Goal: Check status: Check status

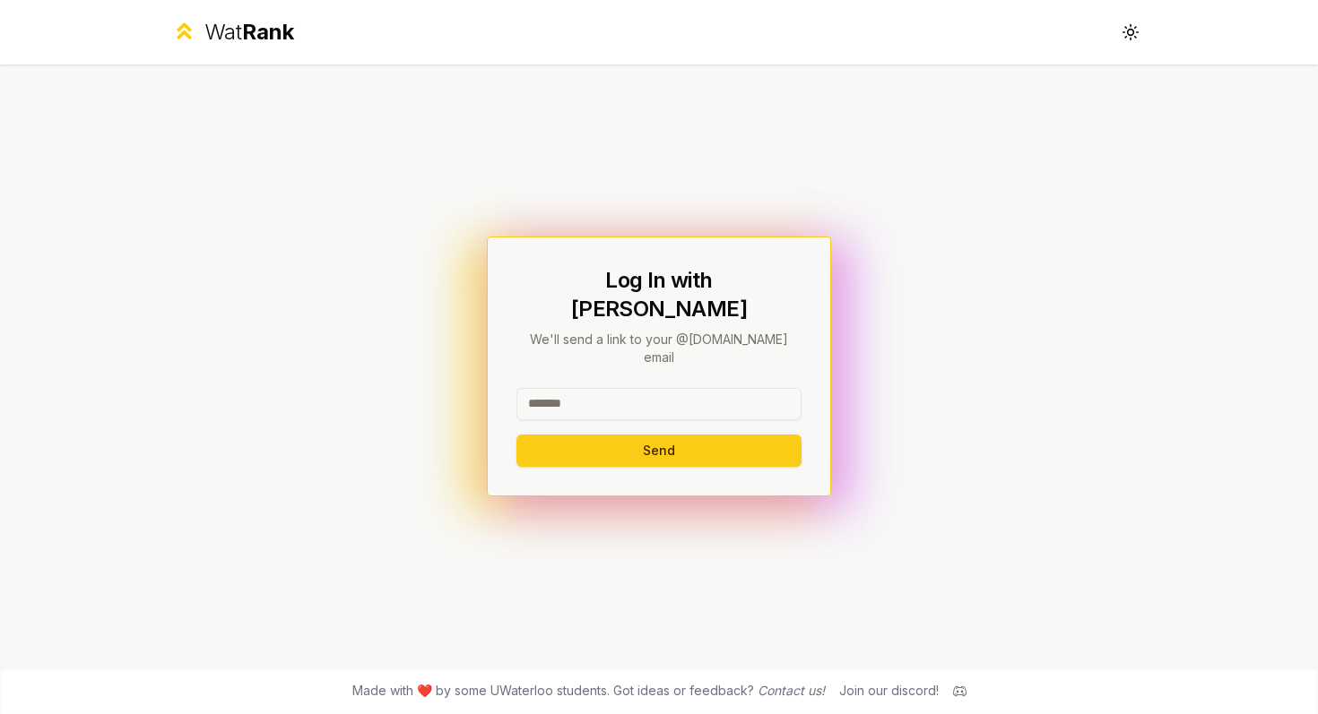
click at [659, 388] on input at bounding box center [658, 404] width 285 height 32
click at [767, 273] on div "Log In with WatIAM We'll send a link to your @[DOMAIN_NAME] email Send" at bounding box center [659, 367] width 344 height 260
click at [580, 393] on input at bounding box center [658, 404] width 285 height 32
type input "********"
click at [668, 405] on div "******** Send" at bounding box center [658, 427] width 285 height 79
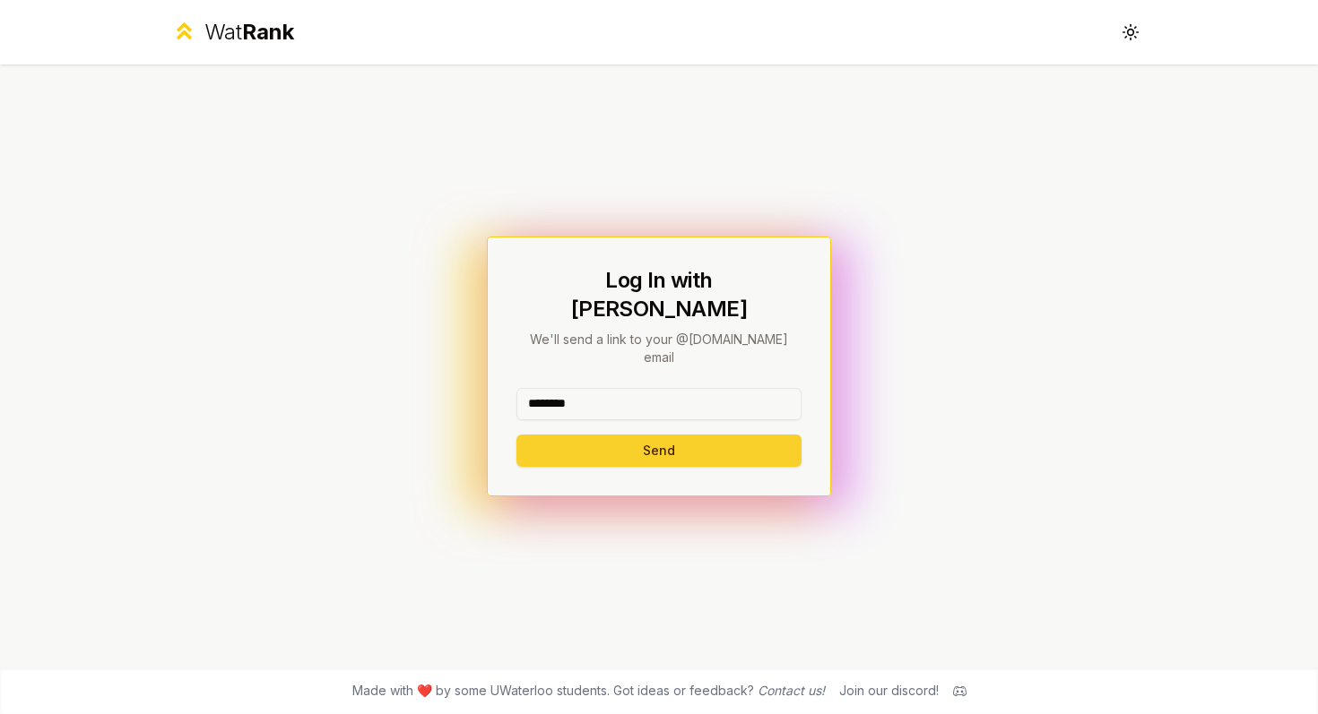
click at [671, 435] on button "Send" at bounding box center [658, 451] width 285 height 32
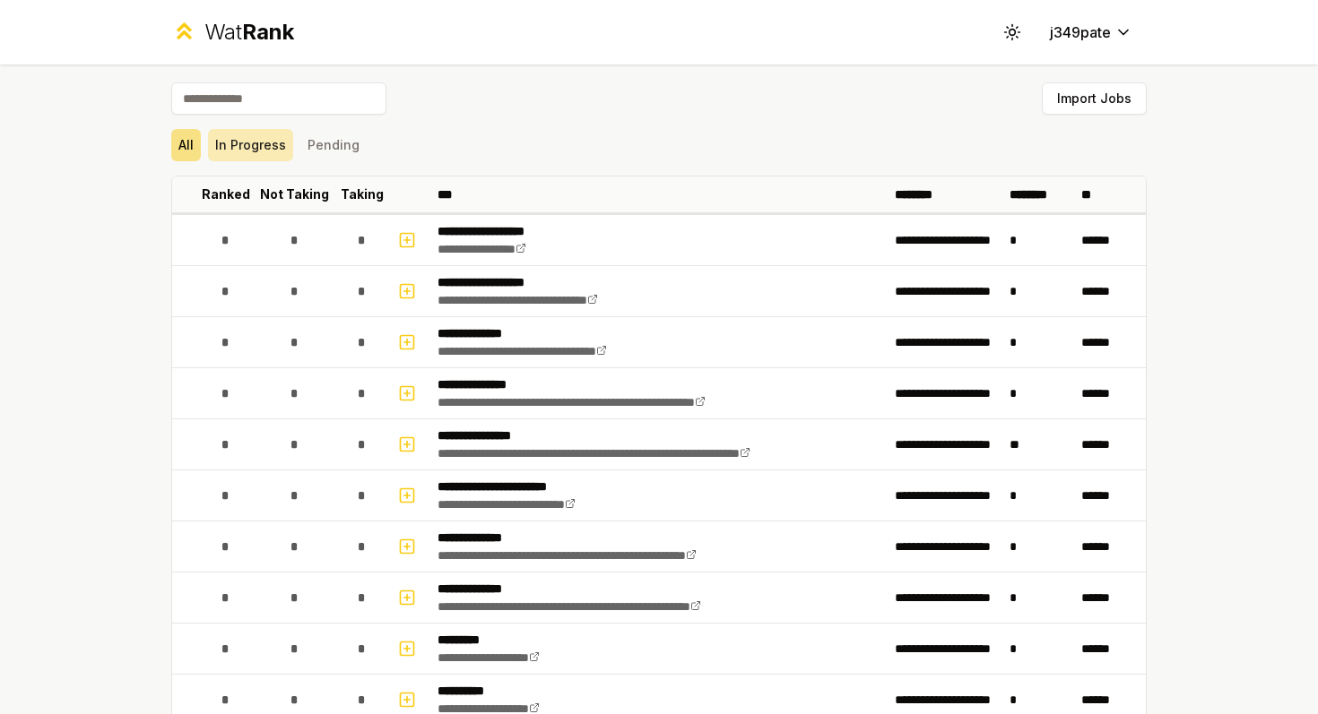
click at [230, 144] on button "In Progress" at bounding box center [250, 145] width 85 height 32
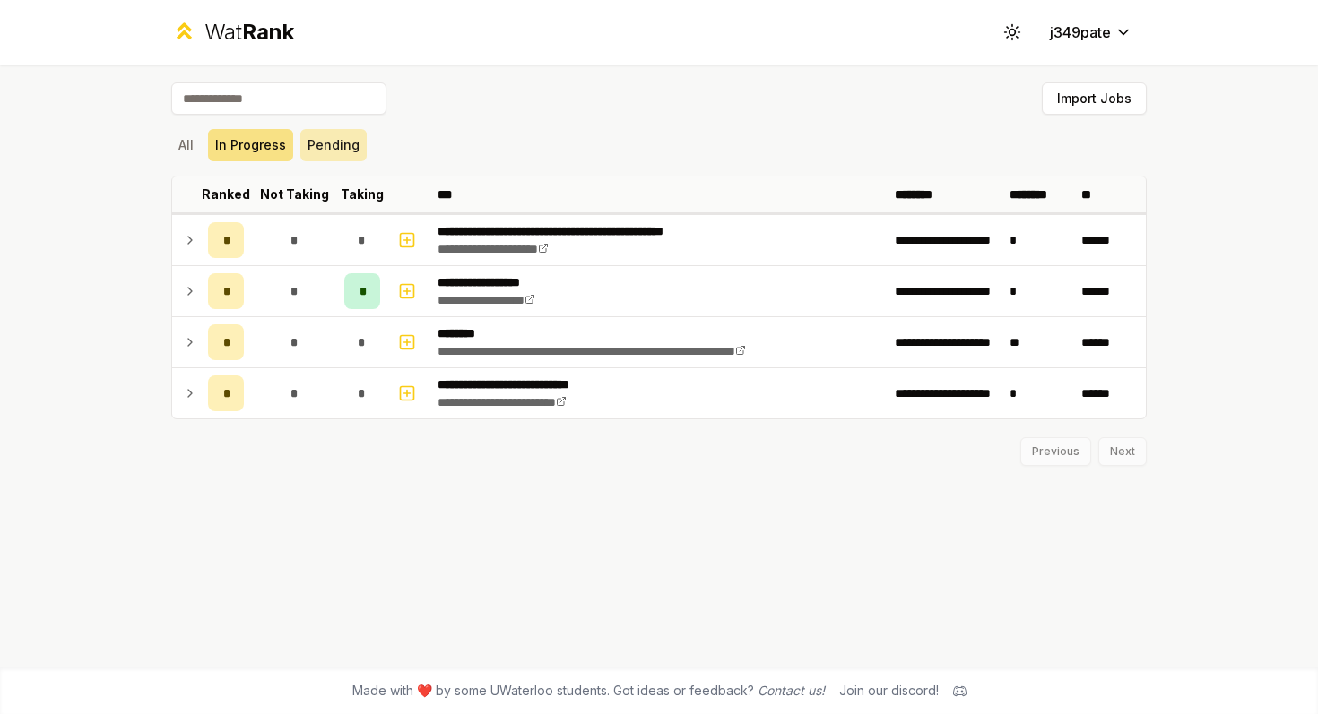
click at [320, 152] on button "Pending" at bounding box center [333, 145] width 66 height 32
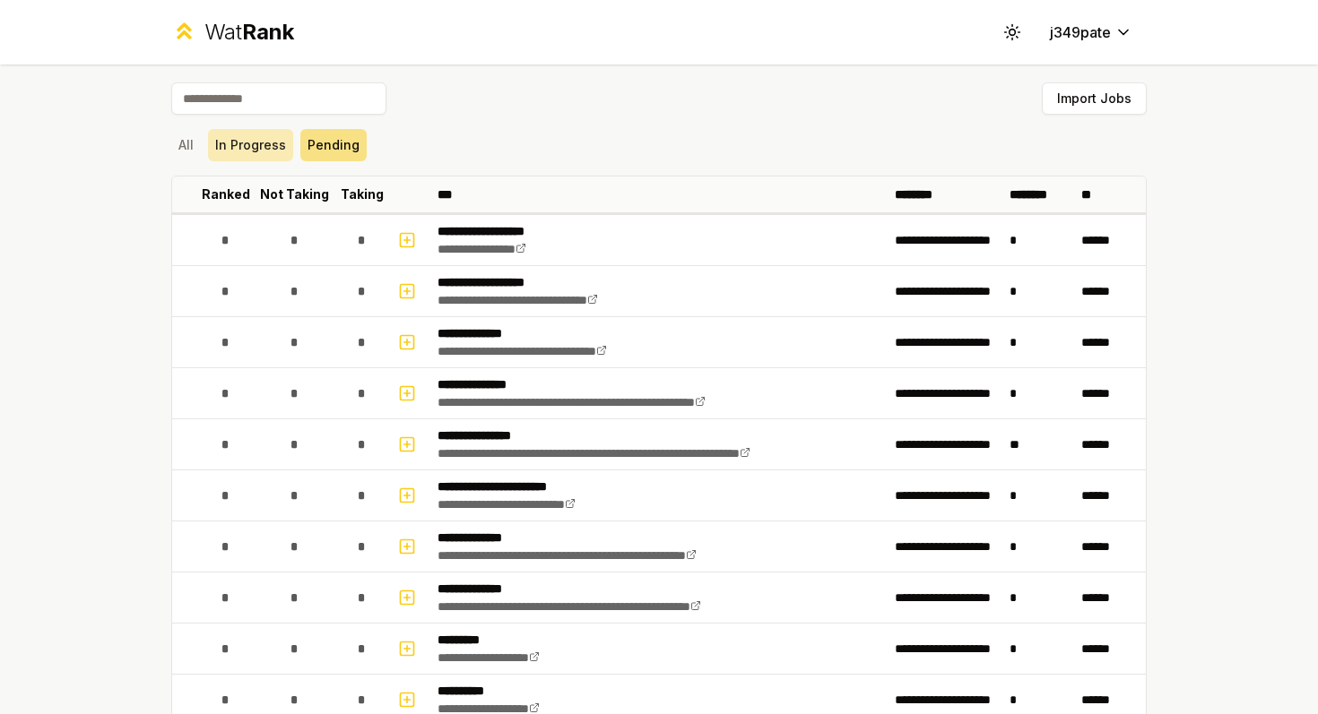
click at [252, 149] on button "In Progress" at bounding box center [250, 145] width 85 height 32
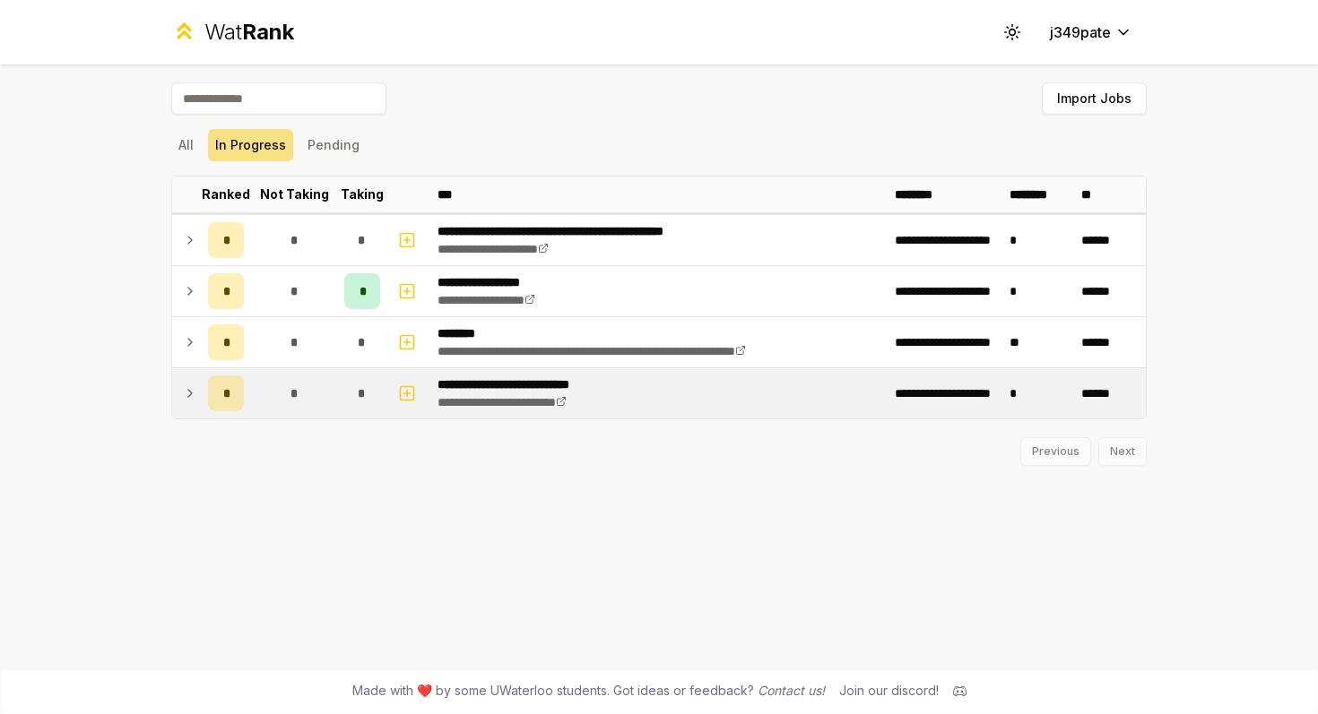
click at [201, 397] on td "*" at bounding box center [226, 393] width 50 height 50
click at [192, 394] on icon at bounding box center [190, 394] width 14 height 22
click at [188, 375] on td at bounding box center [186, 393] width 29 height 50
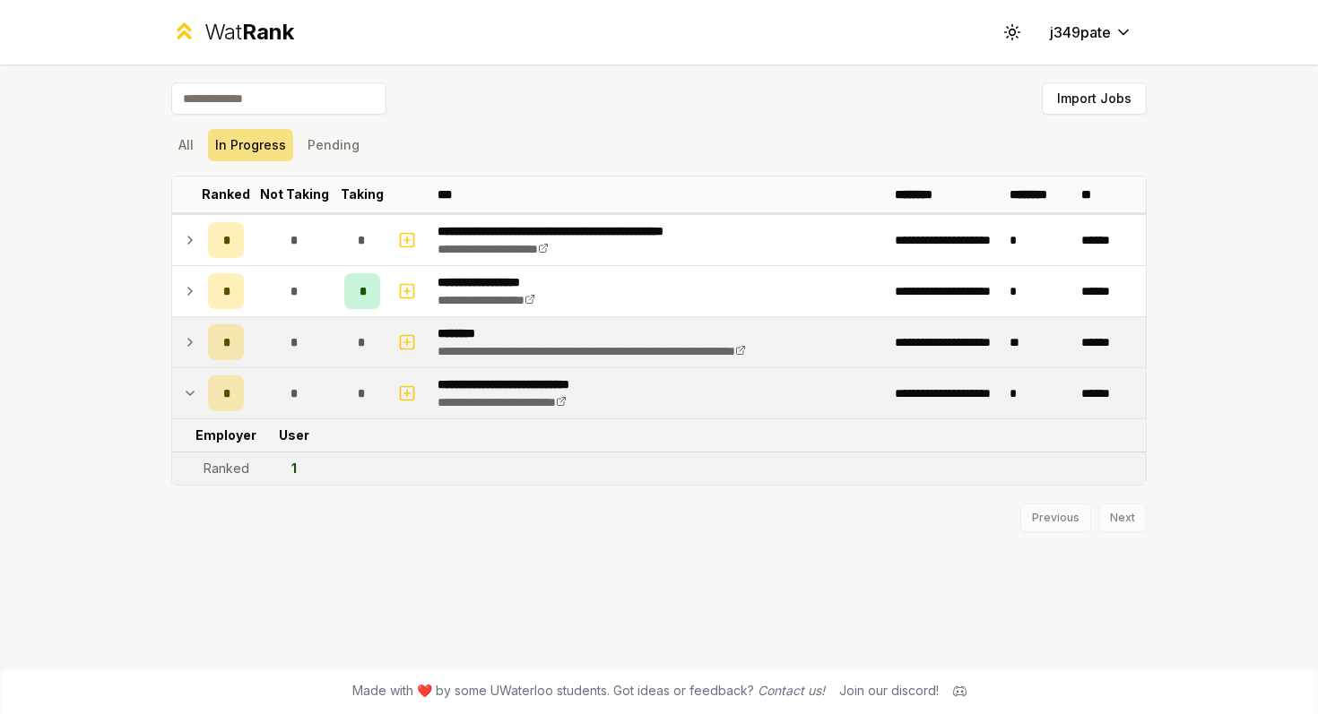
click at [193, 343] on icon at bounding box center [190, 343] width 14 height 22
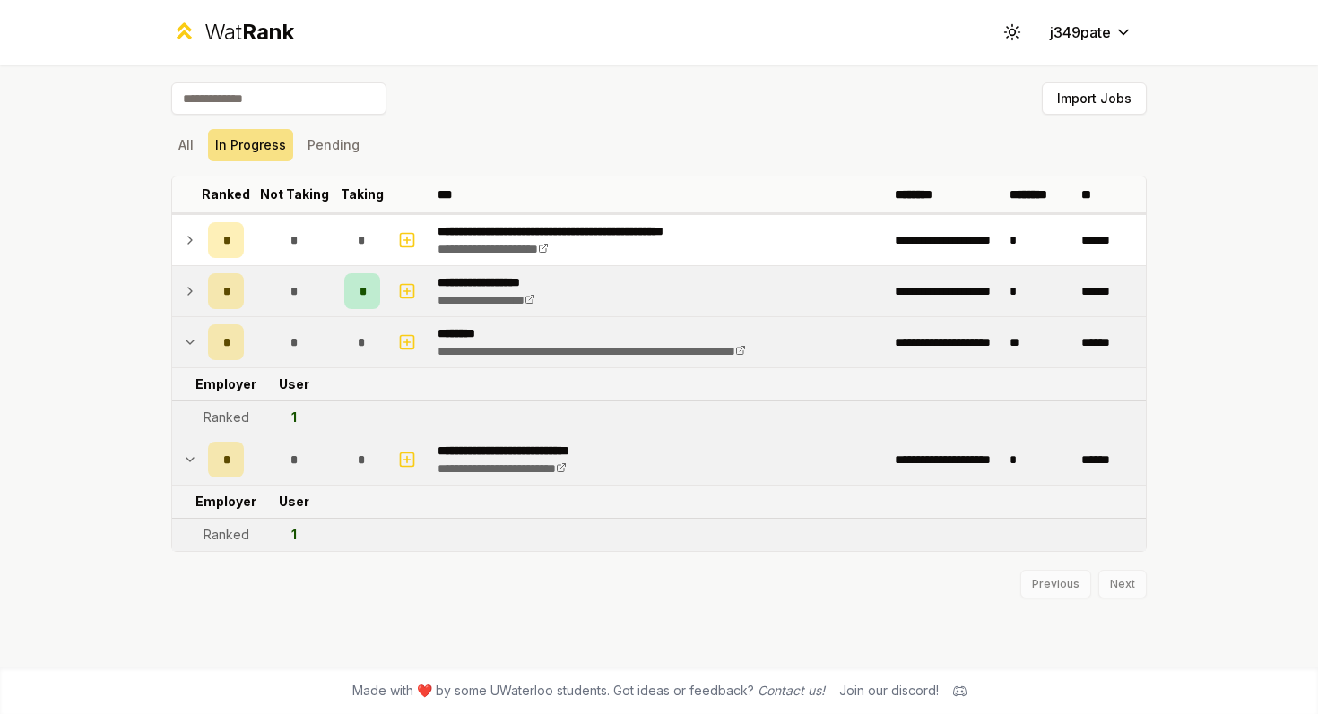
click at [192, 301] on td at bounding box center [186, 291] width 29 height 50
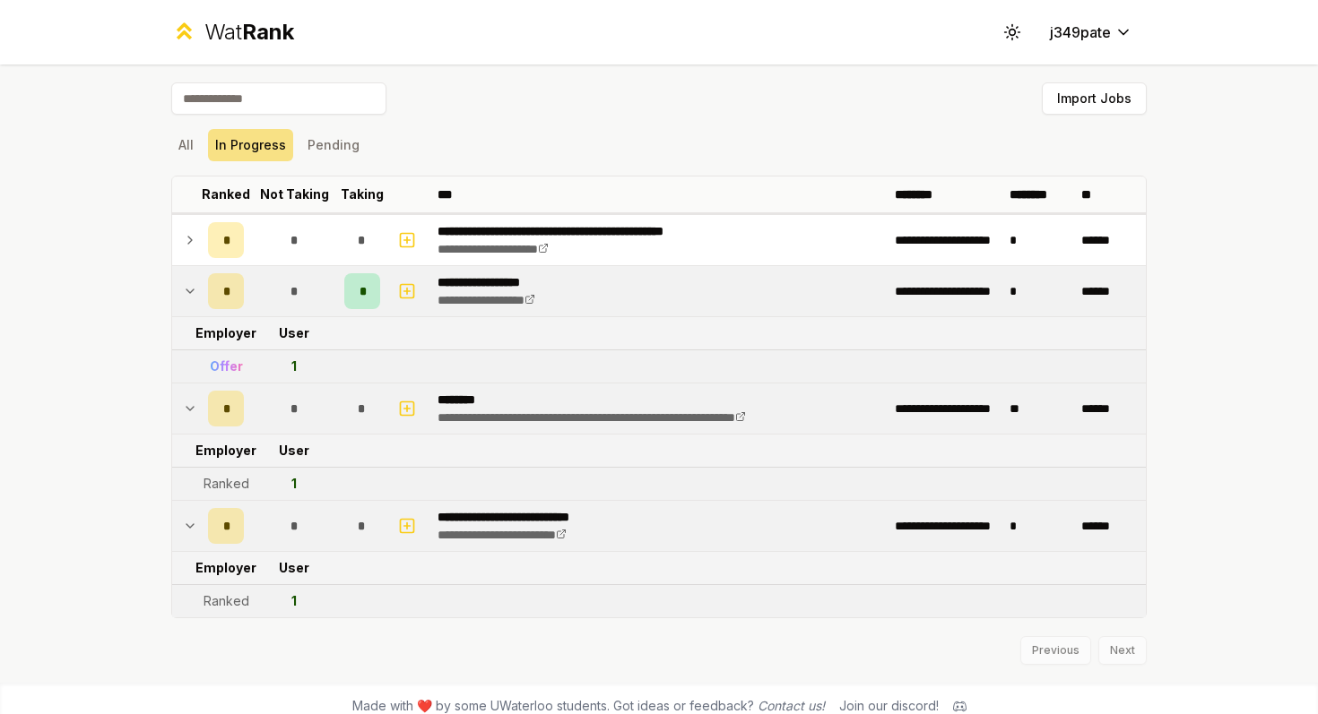
click at [191, 297] on icon at bounding box center [190, 292] width 14 height 22
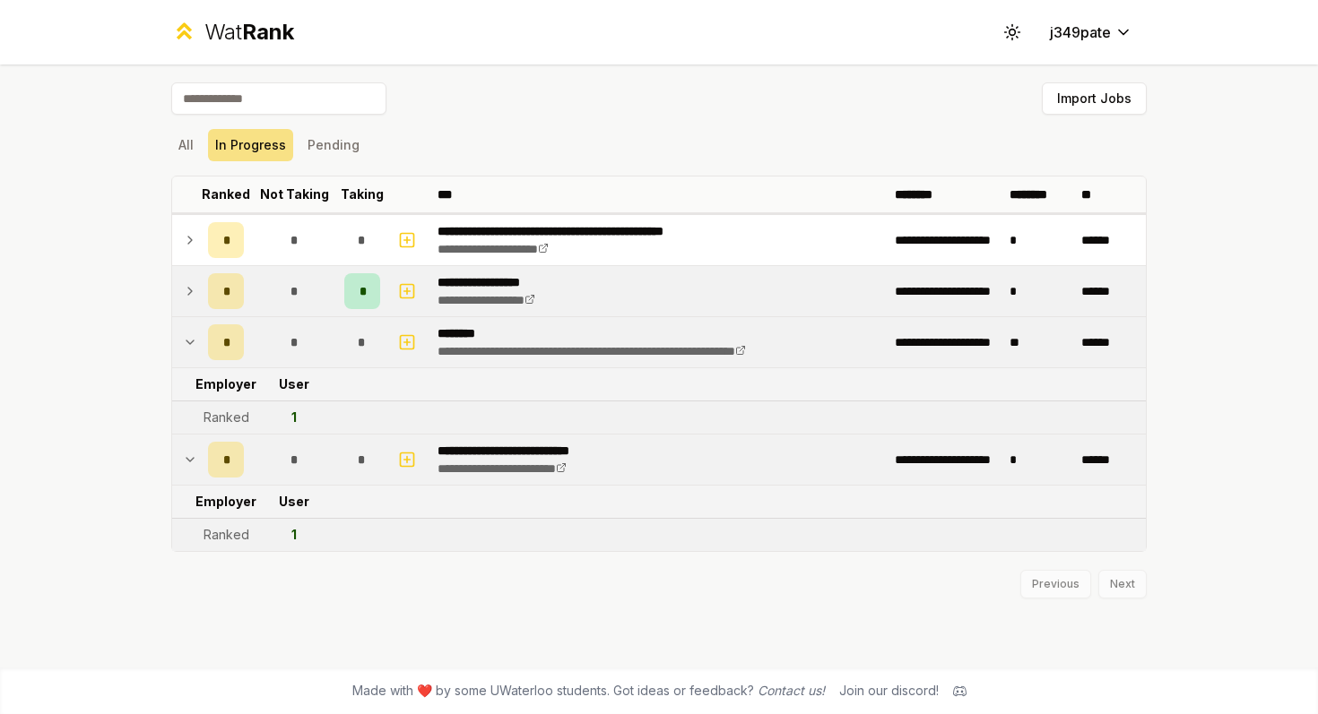
click at [191, 296] on icon at bounding box center [190, 292] width 14 height 22
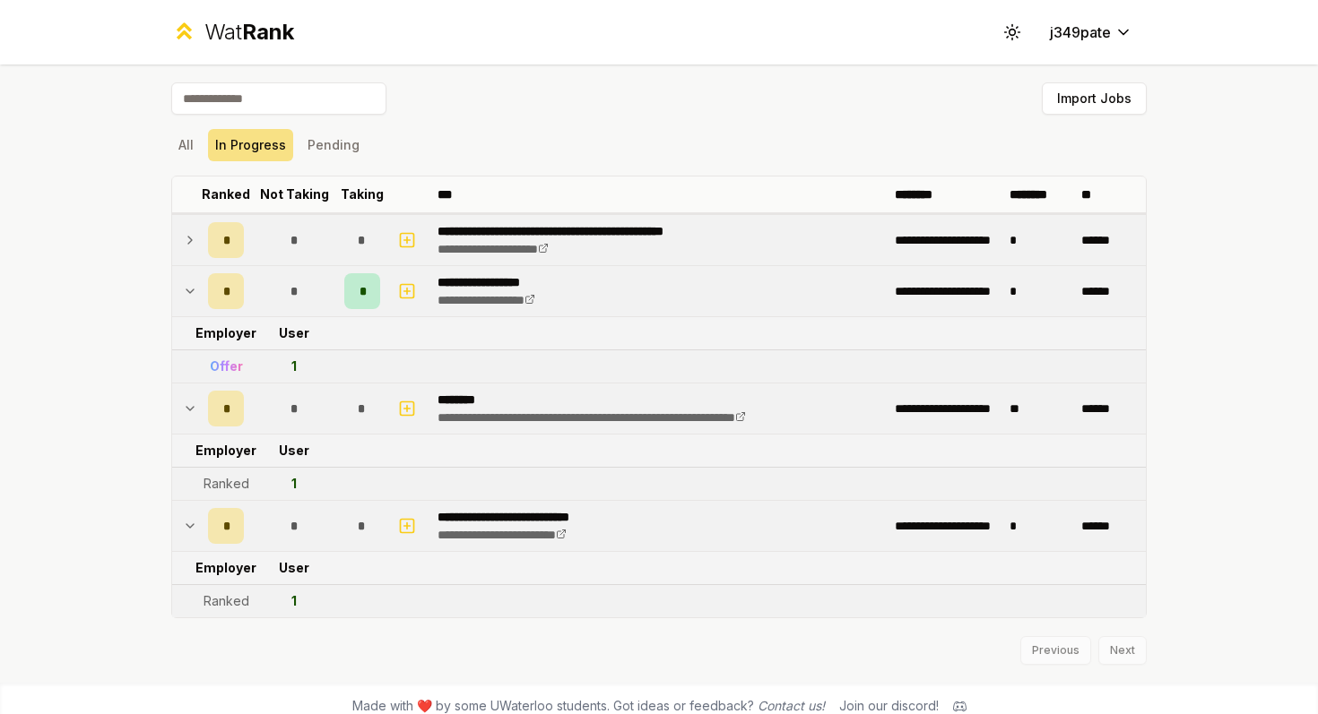
click at [185, 246] on icon at bounding box center [190, 240] width 14 height 22
